Goal: Task Accomplishment & Management: Complete application form

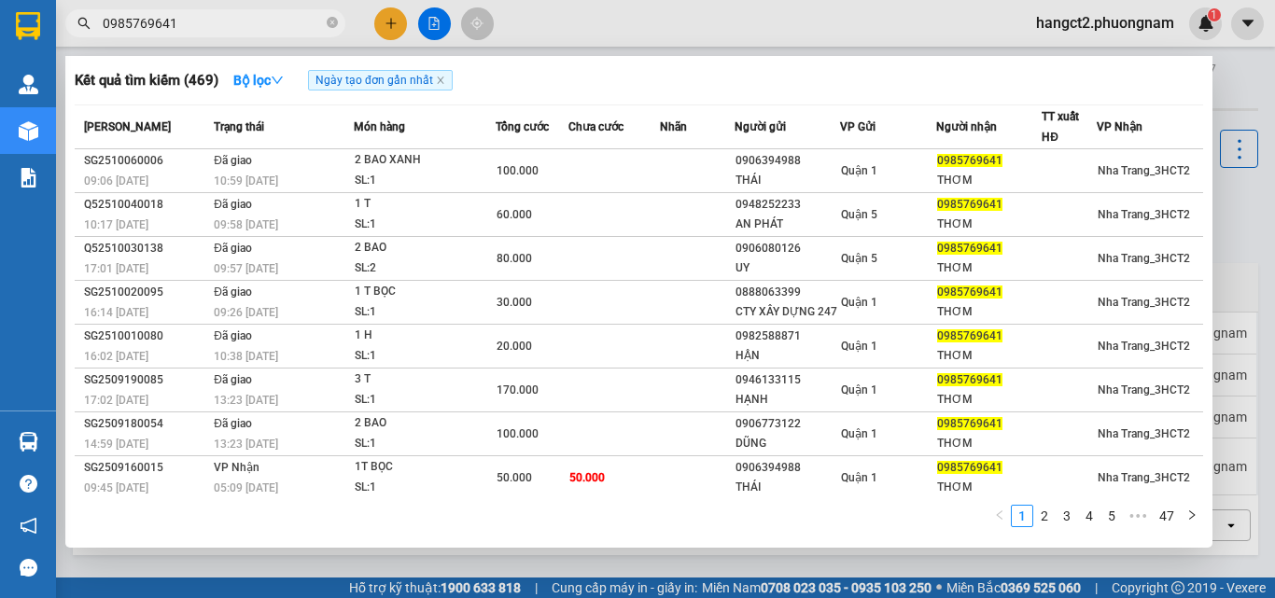
scroll to position [86, 0]
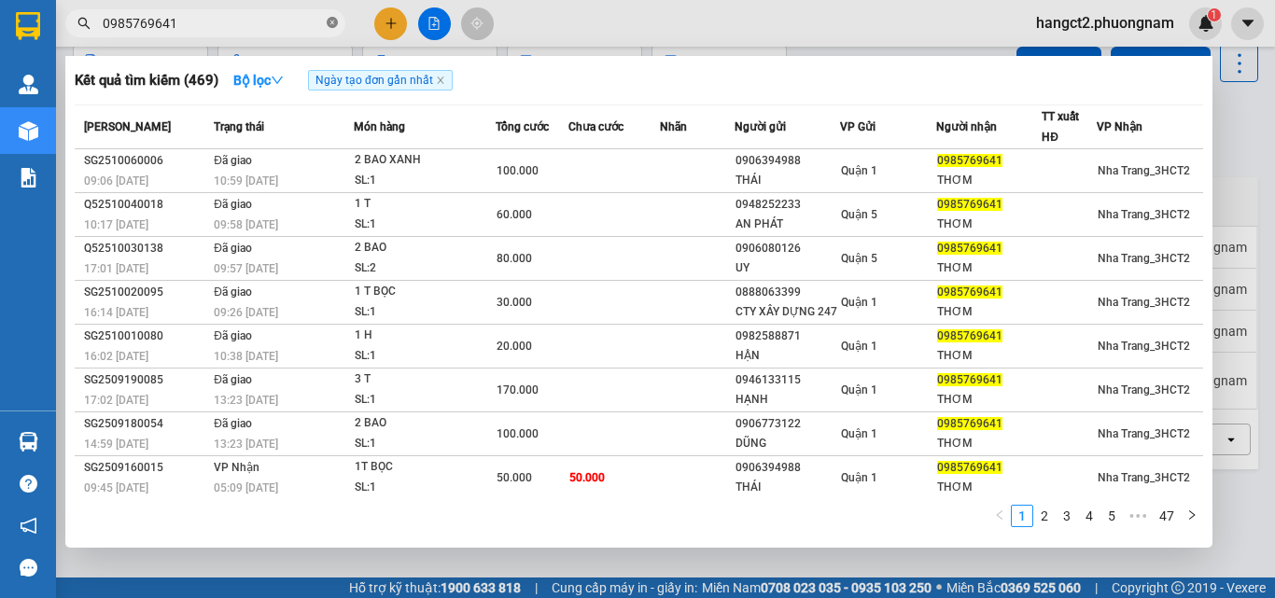
click at [335, 22] on icon "close-circle" at bounding box center [332, 22] width 11 height 11
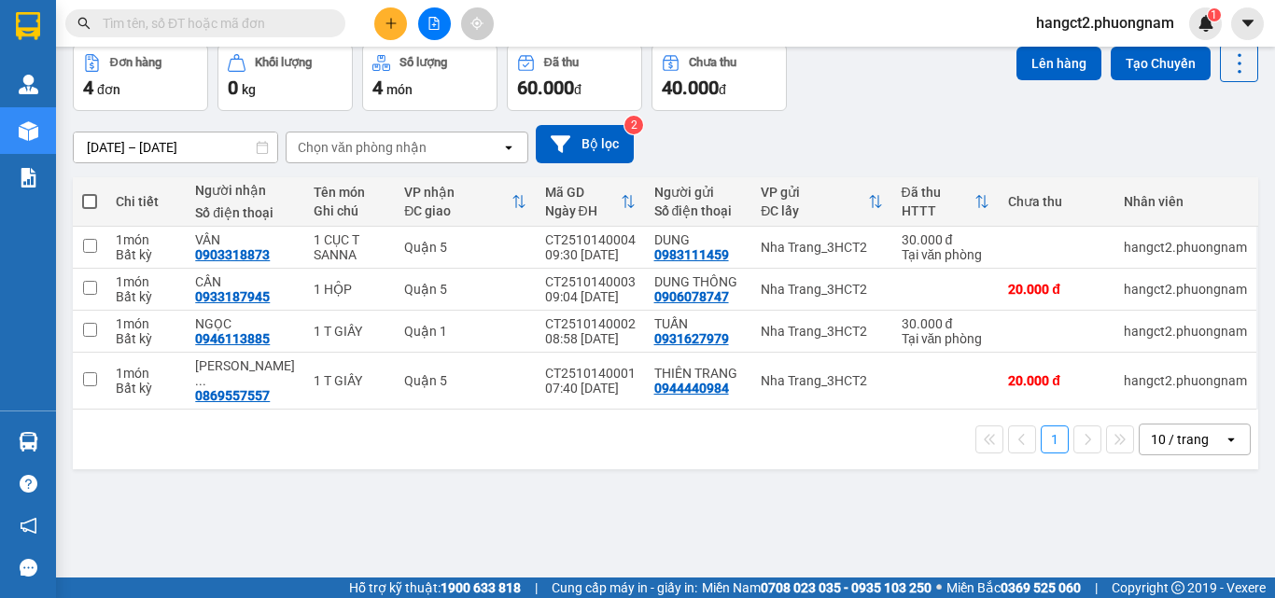
click at [387, 21] on icon "plus" at bounding box center [391, 23] width 13 height 13
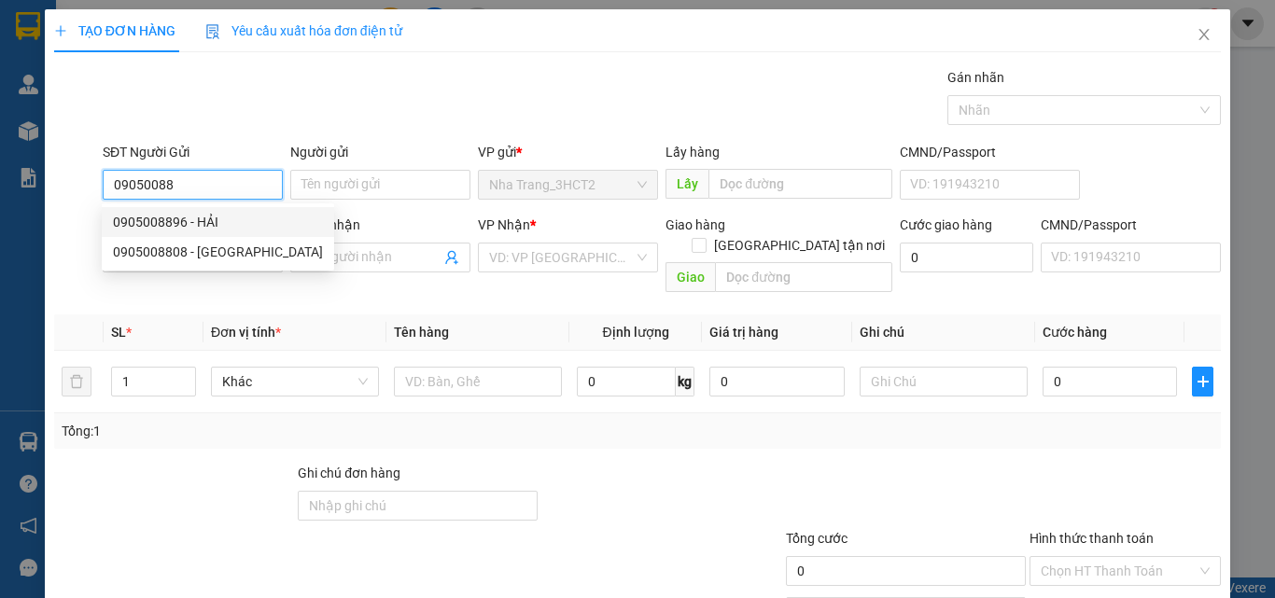
click at [168, 224] on div "0905008896 - HẢI" at bounding box center [218, 222] width 210 height 21
type input "0905008896"
type input "HẢI"
type input "0939558833"
type input "[PERSON_NAME]"
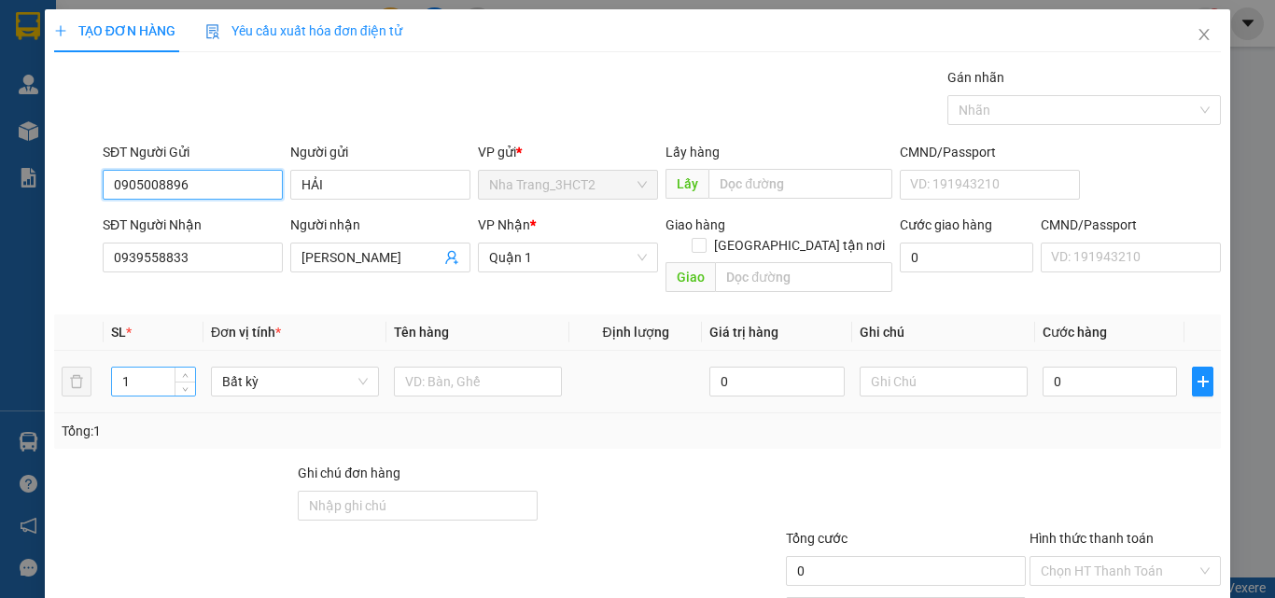
type input "0905008896"
drag, startPoint x: 138, startPoint y: 366, endPoint x: 88, endPoint y: 380, distance: 52.3
click at [88, 380] on tr "1 Bất kỳ 0 0" at bounding box center [637, 382] width 1167 height 63
type input "8"
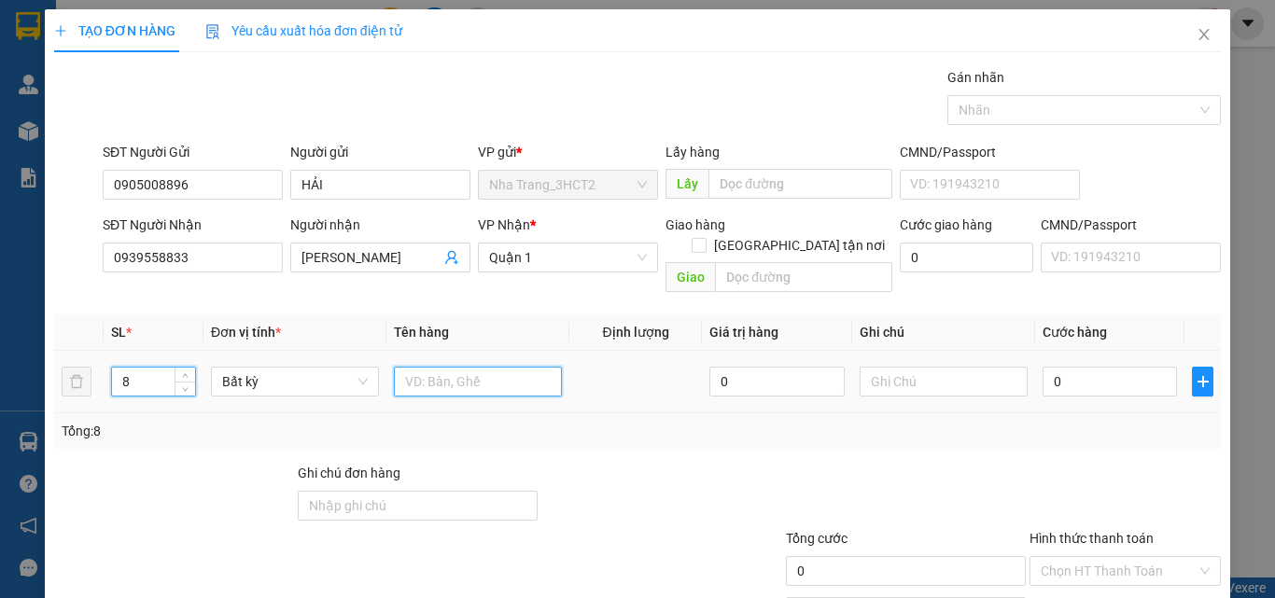
click at [425, 367] on input "text" at bounding box center [478, 382] width 168 height 30
type input "1 TX + 3 T GIẤY + 4 KIỆN ĐEN"
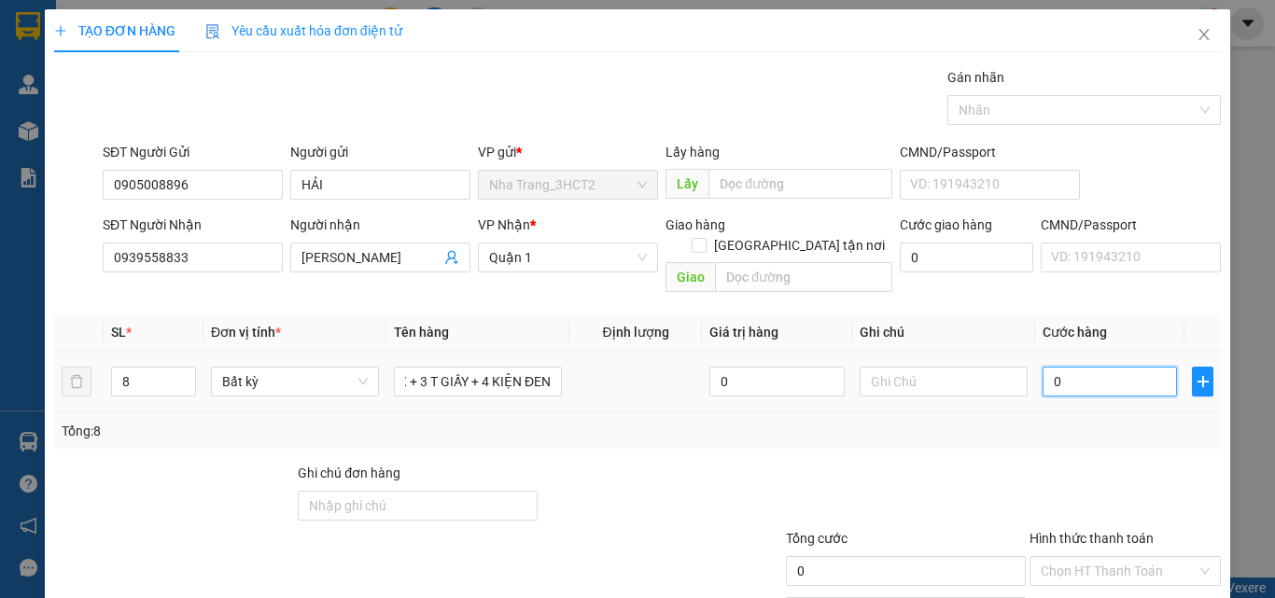
click at [1077, 367] on input "0" at bounding box center [1110, 382] width 134 height 30
type input "1"
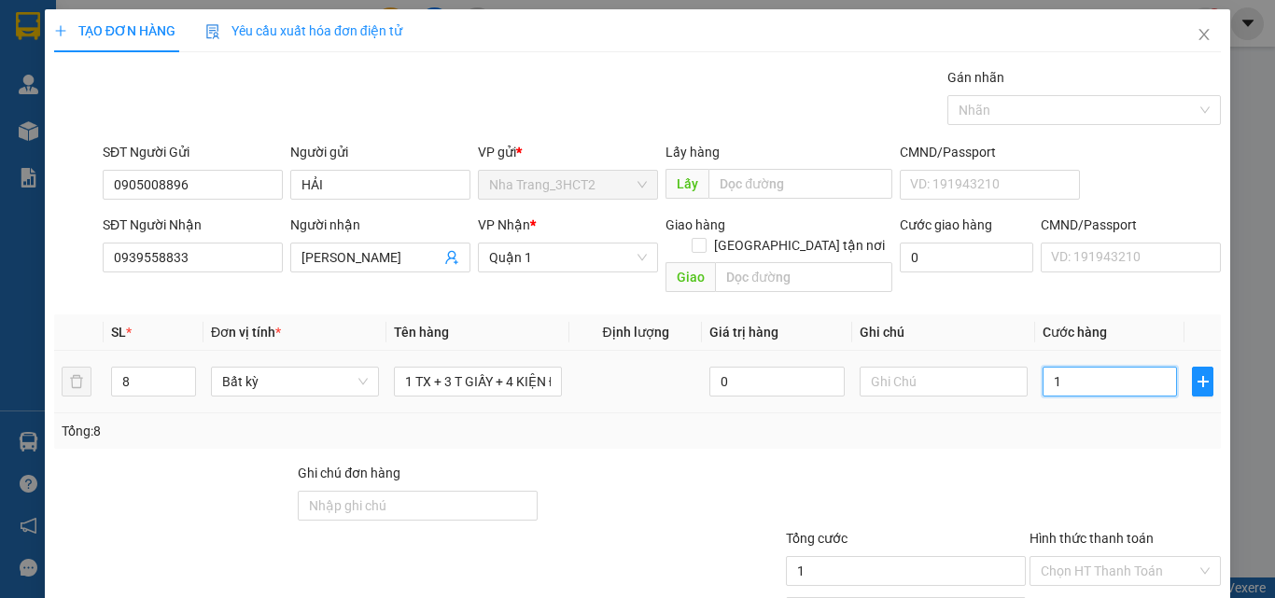
type input "0"
type input "02"
type input "2"
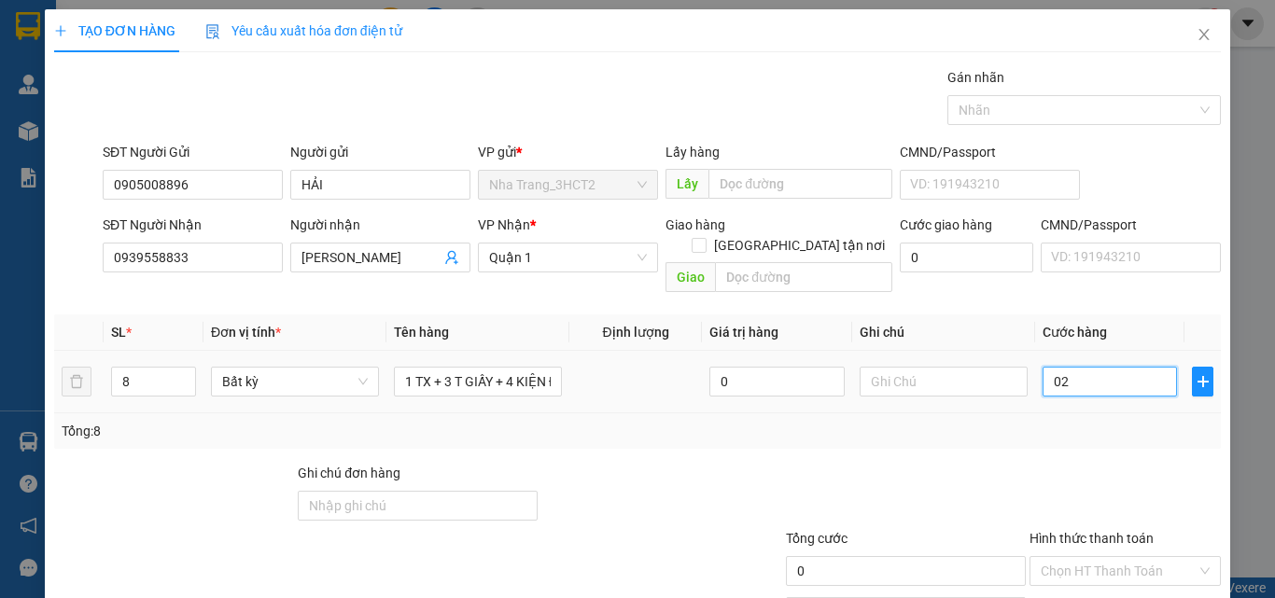
type input "2"
type input "025"
type input "25"
type input "0.250"
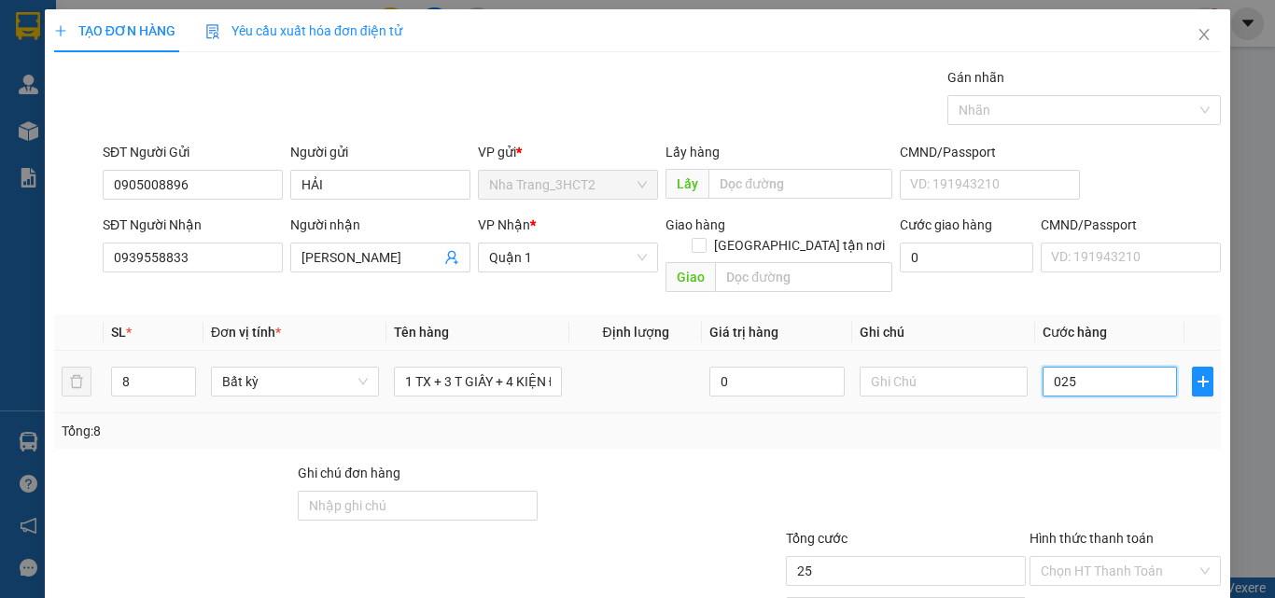
type input "250"
type input "250.000"
click at [1173, 170] on div "SĐT Người Gửi 0905008896 Người gửi HẢI VP gửi * [GEOGRAPHIC_DATA] Lấy hàng Lấy …" at bounding box center [662, 174] width 1126 height 65
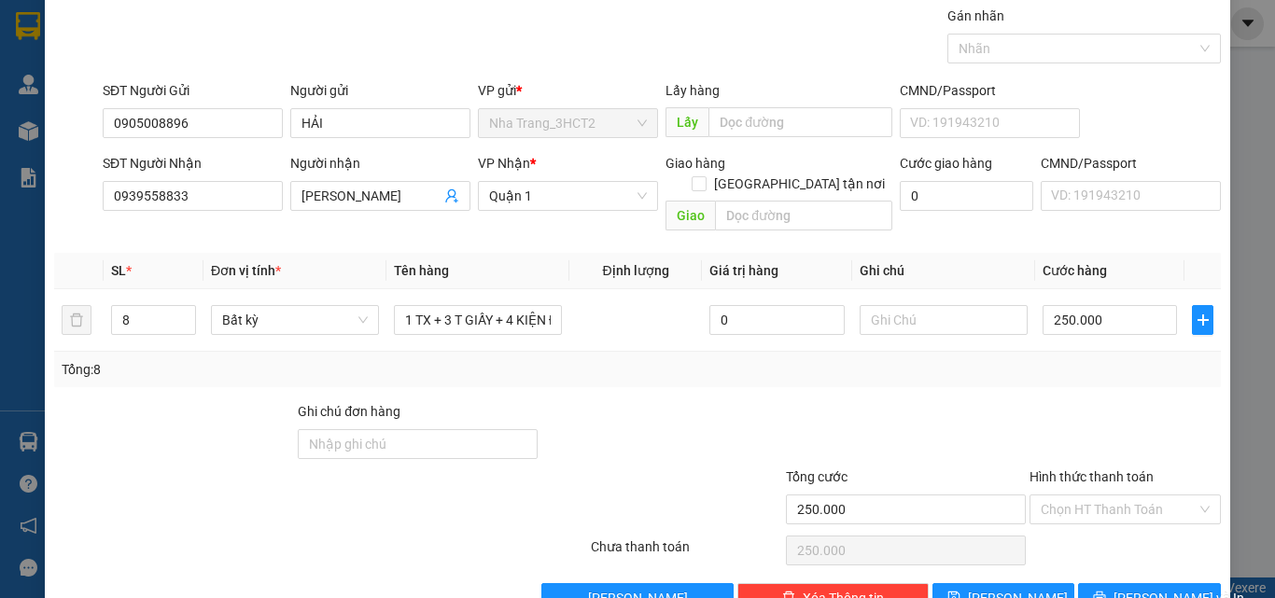
scroll to position [92, 0]
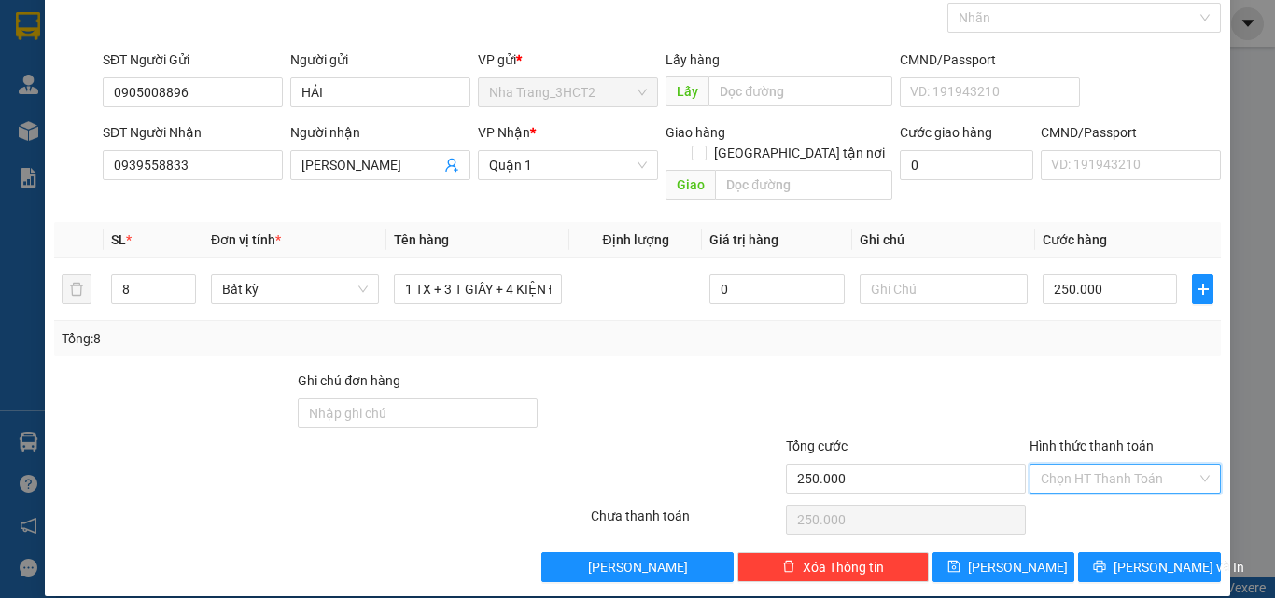
click at [1074, 465] on input "Hình thức thanh toán" at bounding box center [1119, 479] width 156 height 28
click at [1090, 334] on div "Tại văn phòng" at bounding box center [1114, 331] width 167 height 21
type input "0"
click at [1147, 557] on span "[PERSON_NAME] và In" at bounding box center [1179, 567] width 131 height 21
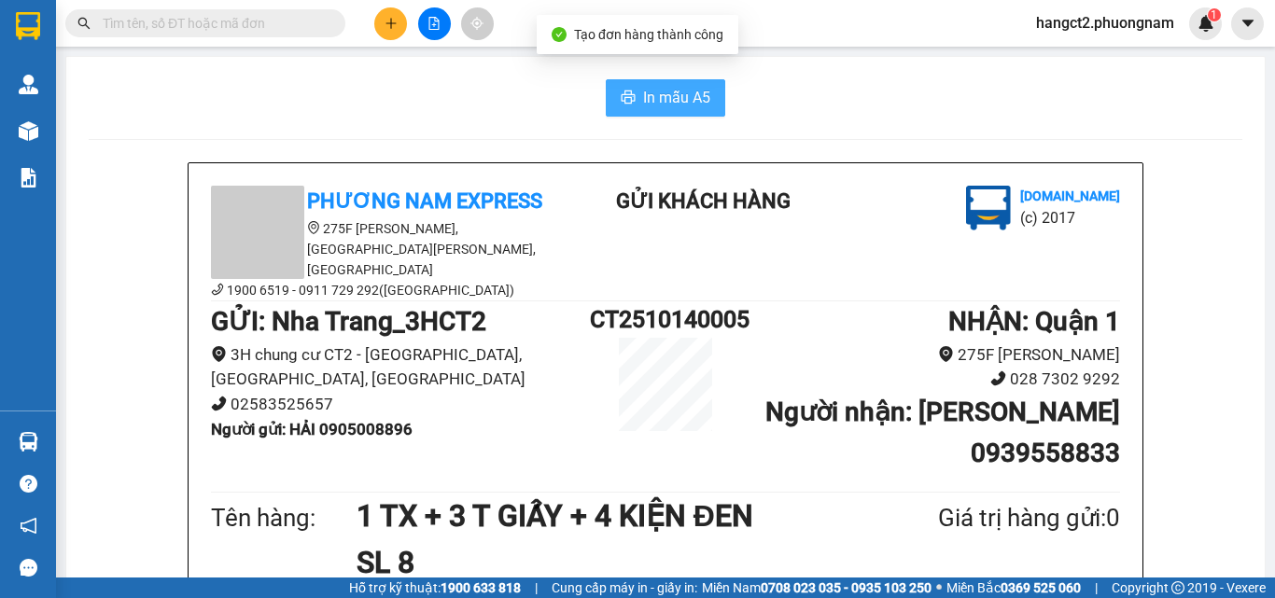
click at [674, 105] on span "In mẫu A5" at bounding box center [676, 97] width 67 height 23
click at [281, 21] on input "text" at bounding box center [213, 23] width 220 height 21
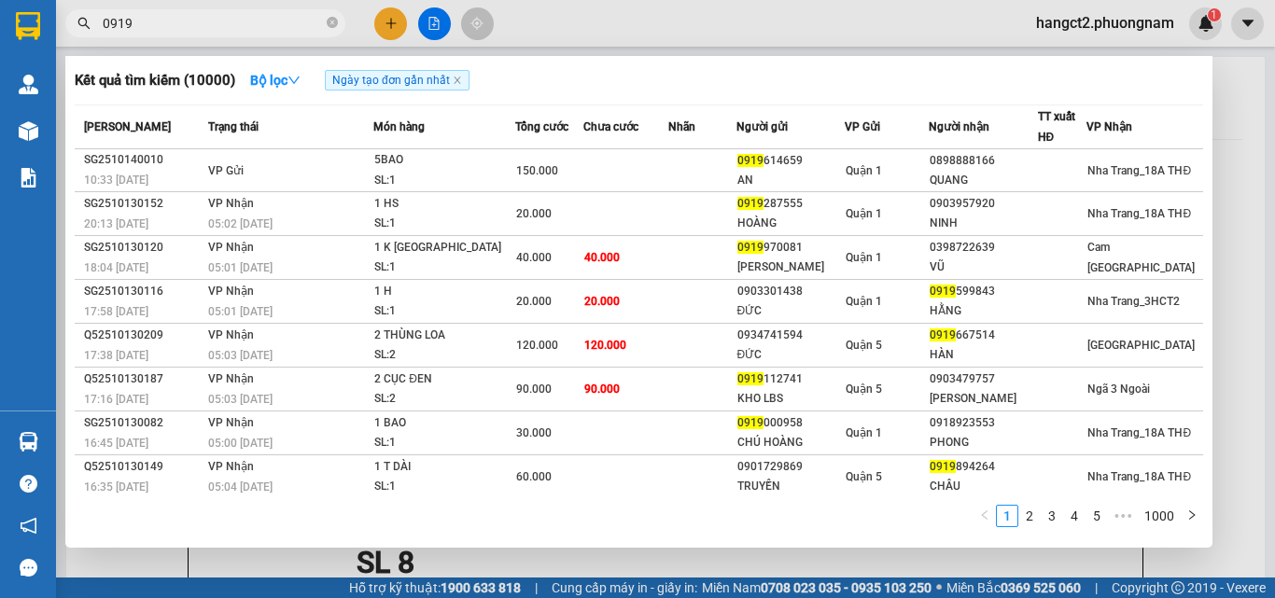
type input "0919"
